Goal: Task Accomplishment & Management: Use online tool/utility

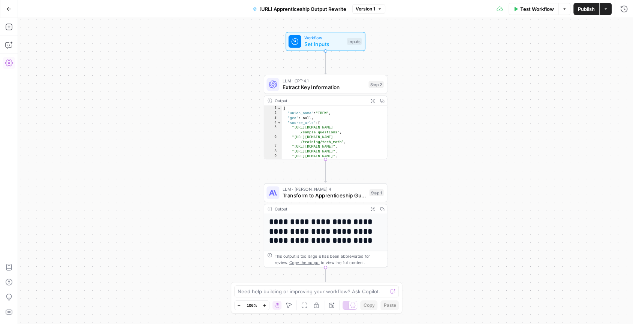
click at [10, 63] on icon "button" at bounding box center [8, 62] width 7 height 7
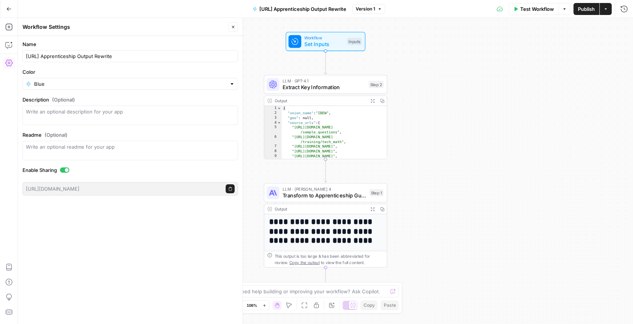
click at [8, 9] on icon "button" at bounding box center [9, 8] width 4 height 3
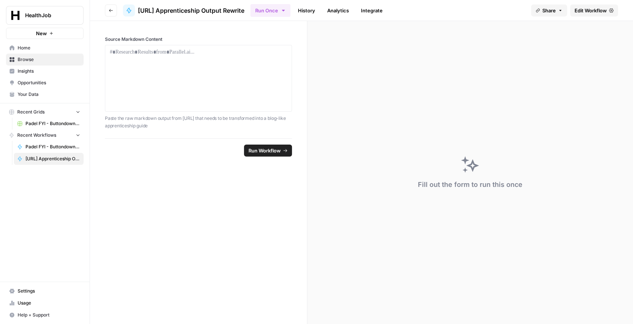
click at [28, 292] on span "Settings" at bounding box center [49, 291] width 63 height 7
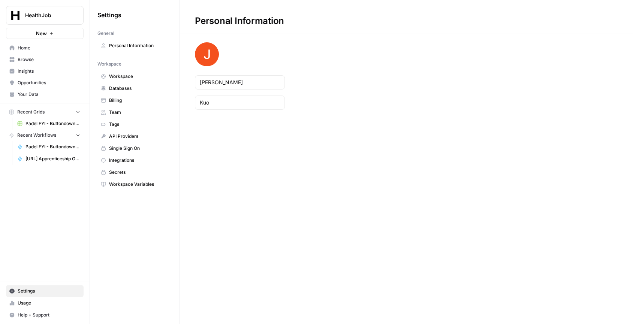
click at [126, 172] on span "Secrets" at bounding box center [139, 172] width 60 height 7
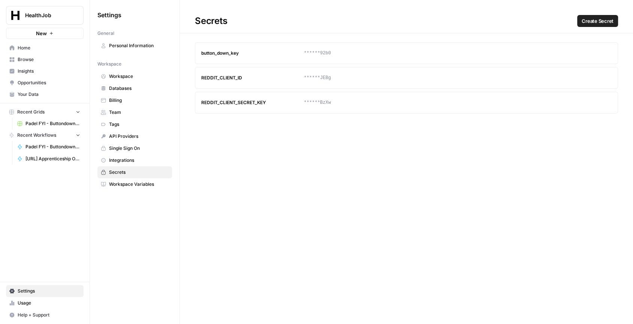
click at [614, 21] on button "Create Secret" at bounding box center [597, 21] width 41 height 12
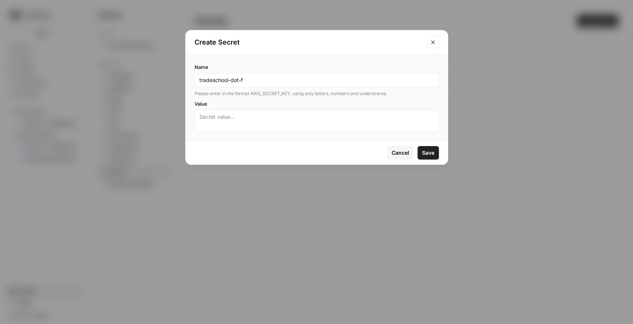
type input "tradeschool-dot-f"
click at [405, 155] on button "Cancel" at bounding box center [400, 152] width 27 height 13
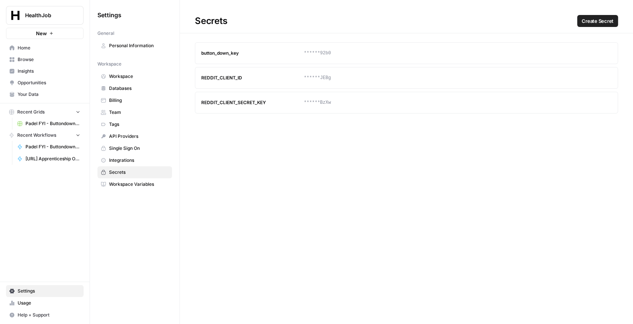
click at [126, 134] on span "API Providers" at bounding box center [139, 136] width 60 height 7
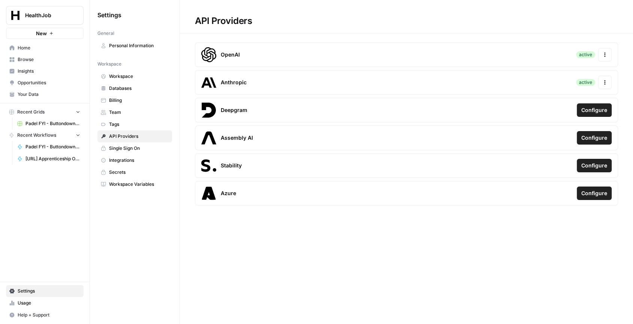
click at [126, 149] on span "Single Sign On" at bounding box center [139, 148] width 60 height 7
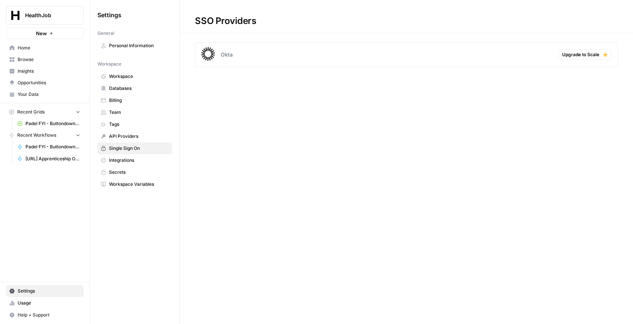
click at [124, 163] on link "Integrations" at bounding box center [134, 160] width 75 height 12
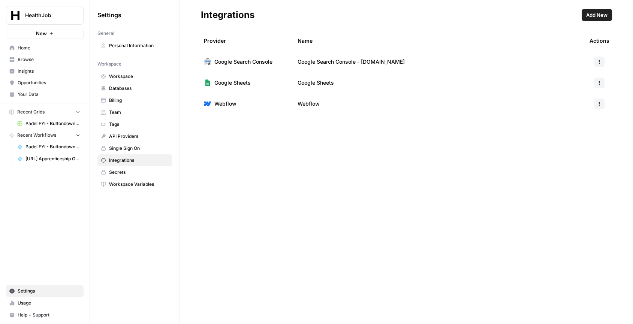
click at [121, 175] on link "Secrets" at bounding box center [134, 172] width 75 height 12
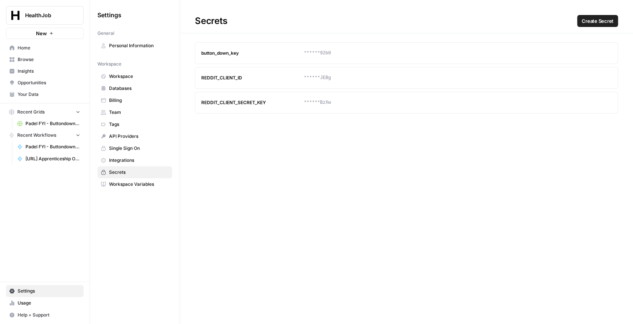
click at [121, 181] on span "Workspace Variables" at bounding box center [139, 184] width 60 height 7
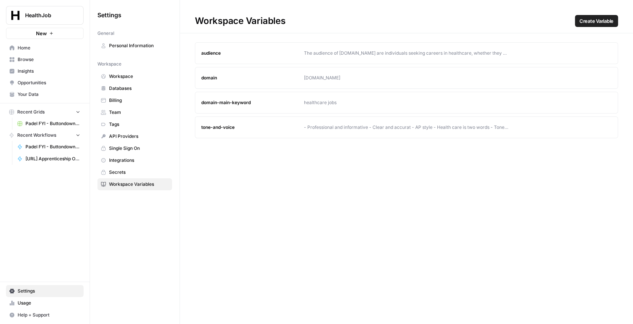
click at [134, 78] on span "Workspace" at bounding box center [139, 76] width 60 height 7
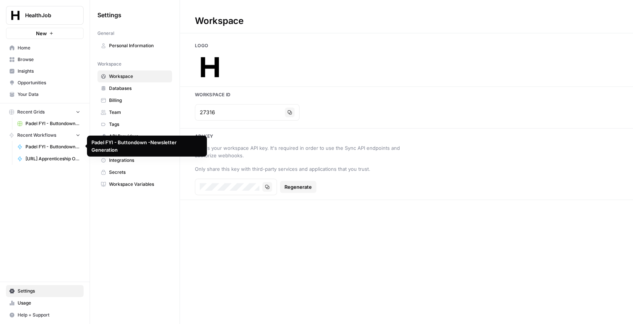
click at [51, 159] on span "[URL] Apprenticeship Output Rewrite" at bounding box center [52, 158] width 55 height 7
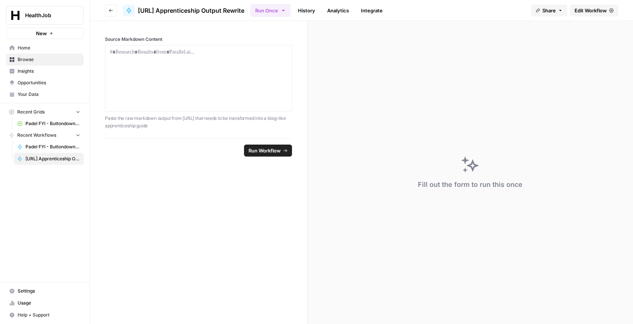
click at [375, 10] on link "Integrate" at bounding box center [371, 10] width 31 height 12
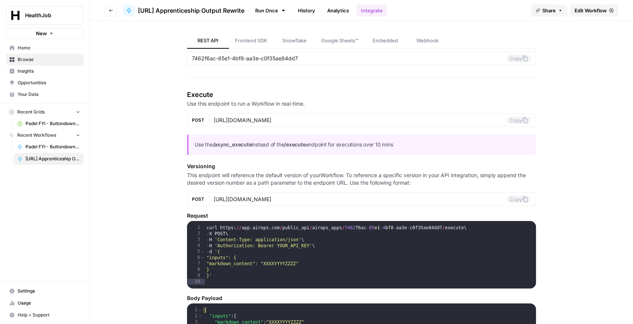
scroll to position [67, 0]
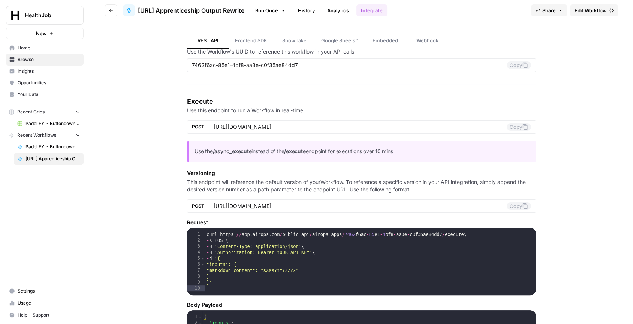
click at [516, 249] on div "curl https : // app . airops . com / public_api / airops_apps / 7462 f6ac - 85 …" at bounding box center [370, 271] width 331 height 79
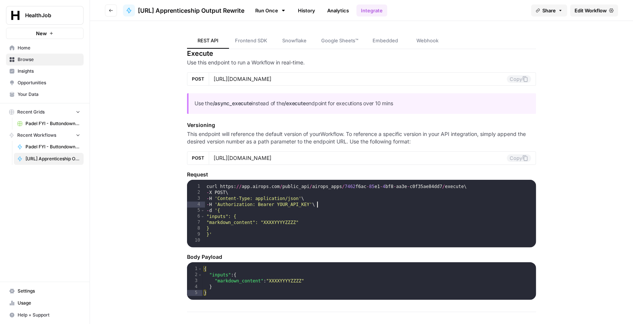
scroll to position [134, 0]
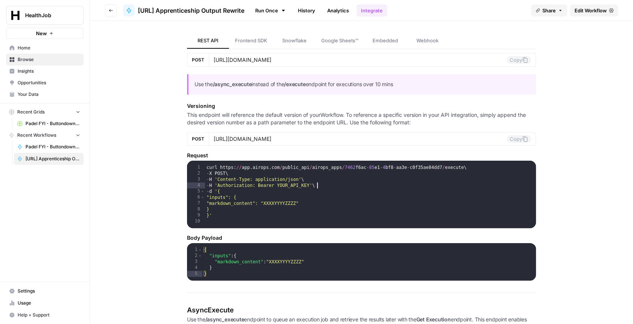
click at [458, 197] on div "curl https : // app . airops . com / public_api / airops_apps / 7462 f6ac - 85 …" at bounding box center [370, 203] width 331 height 79
type textarea "**"
